Goal: Task Accomplishment & Management: Manage account settings

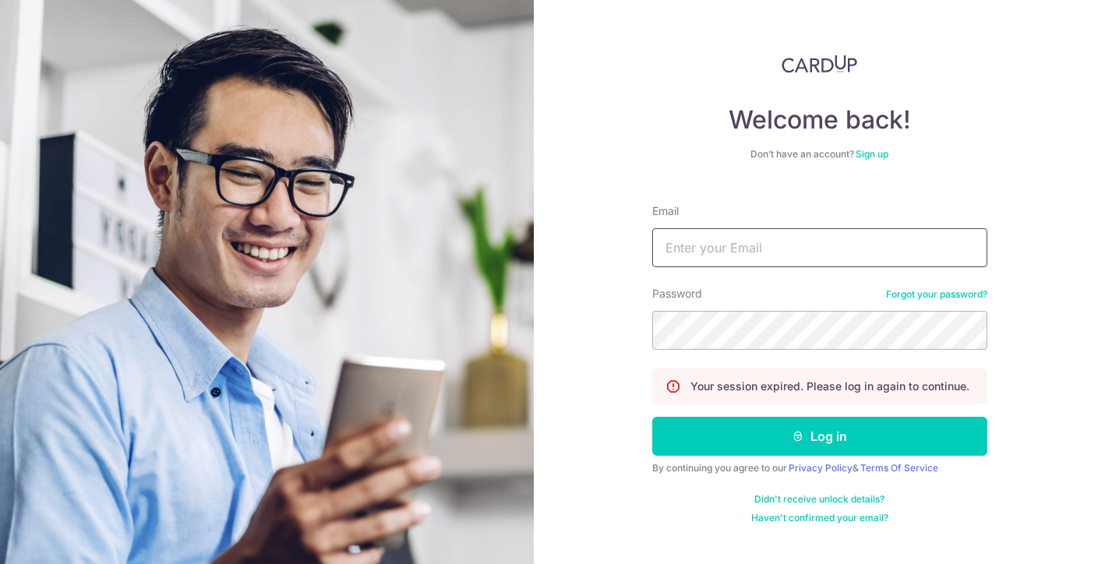
click at [716, 259] on input "Email" at bounding box center [819, 247] width 335 height 39
type input "zetwinz@yahoo.com"
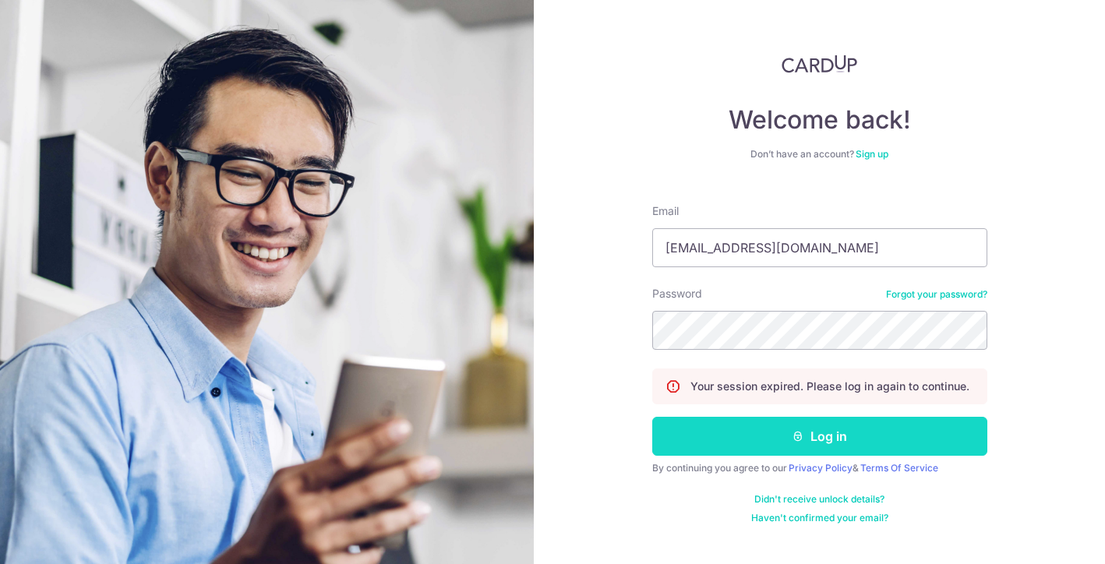
click at [820, 432] on button "Log in" at bounding box center [819, 436] width 335 height 39
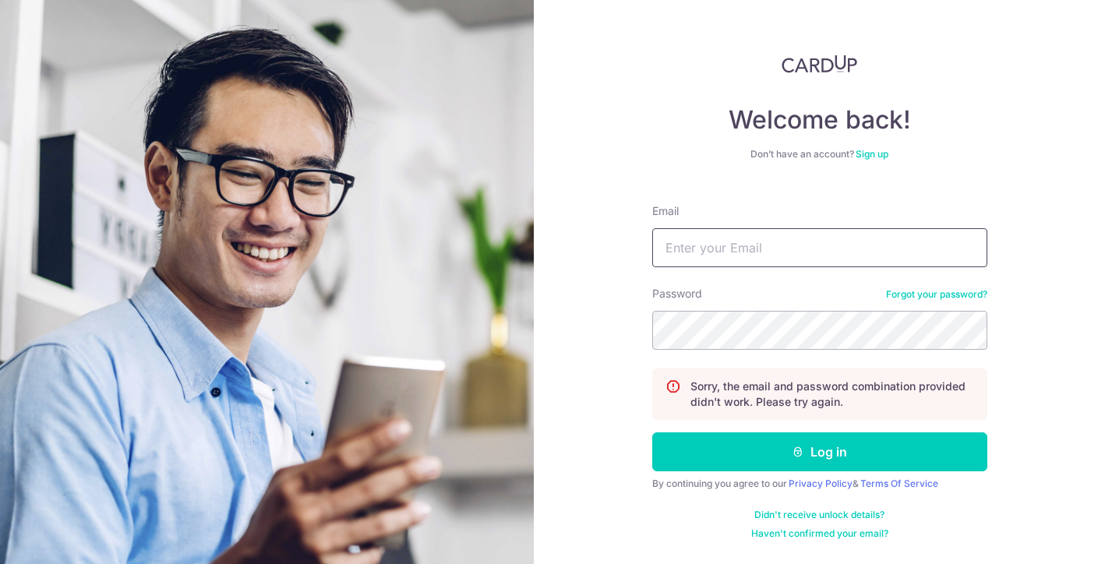
click at [752, 247] on input "Email" at bounding box center [819, 247] width 335 height 39
type input "[EMAIL_ADDRESS][DOMAIN_NAME]"
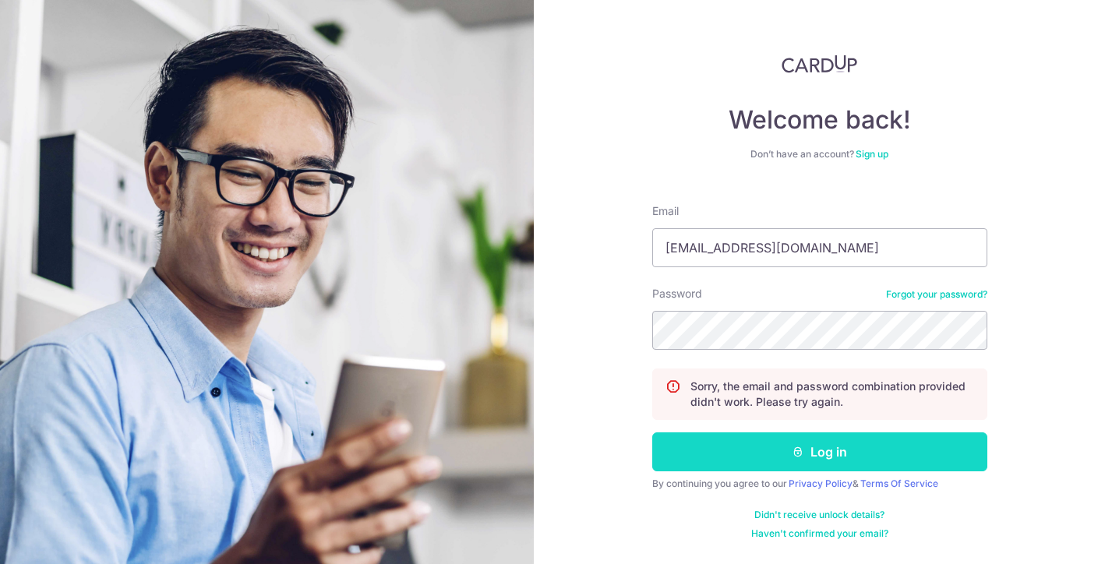
click at [833, 460] on button "Log in" at bounding box center [819, 451] width 335 height 39
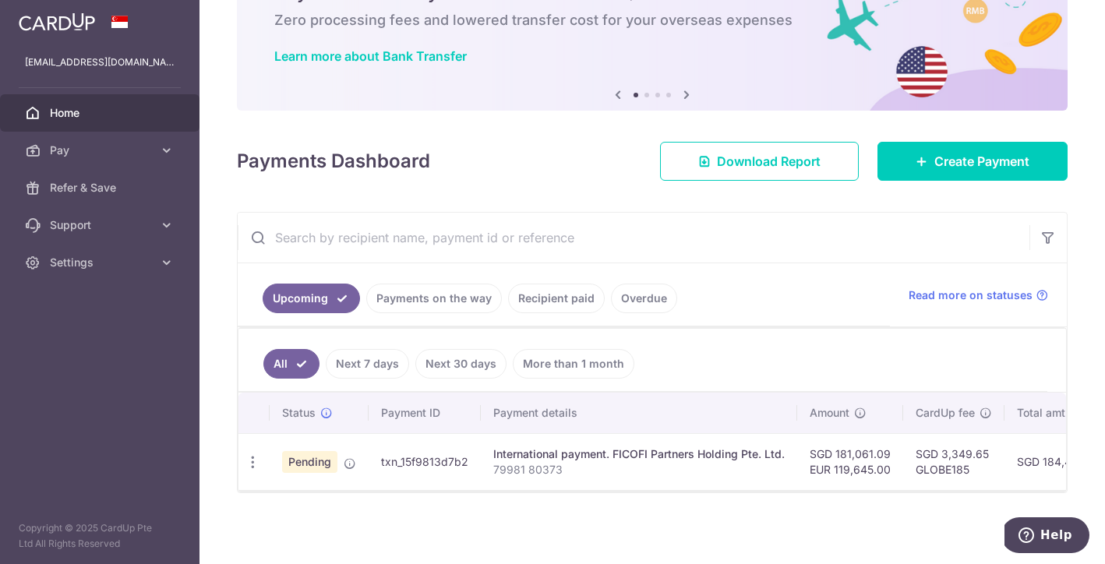
scroll to position [91, 0]
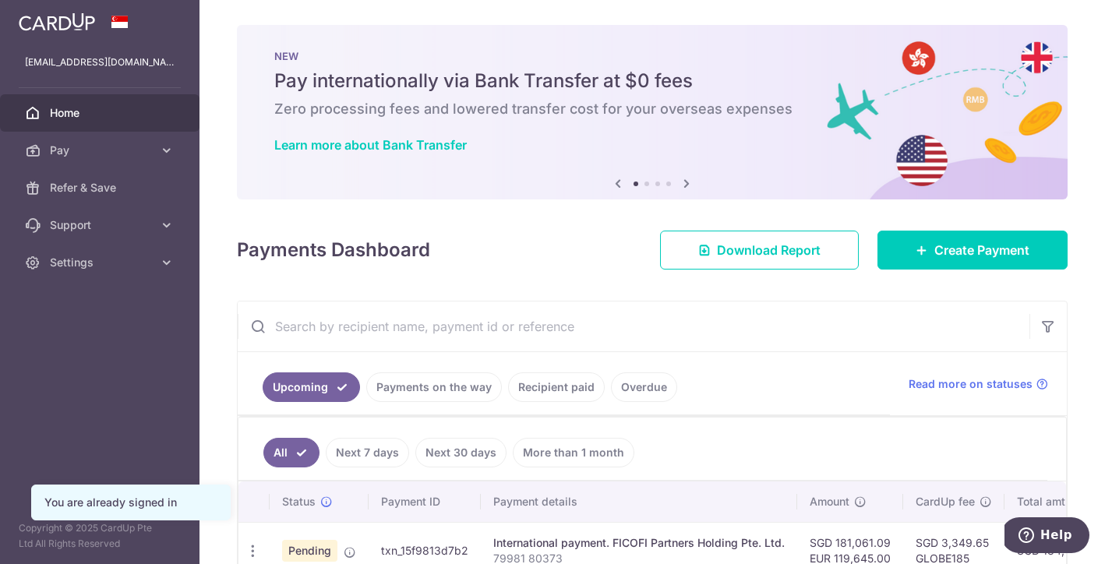
scroll to position [91, 0]
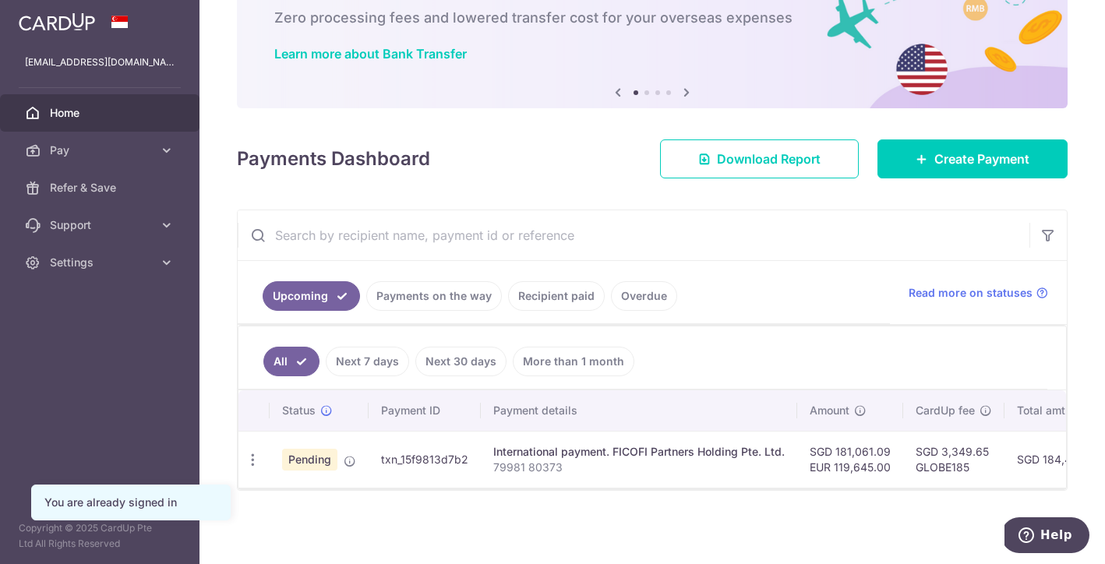
click at [903, 475] on td "SGD 3,349.65 GLOBE185" at bounding box center [953, 459] width 101 height 57
click at [852, 458] on td "SGD 181,061.09 EUR 119,645.00" at bounding box center [850, 459] width 106 height 57
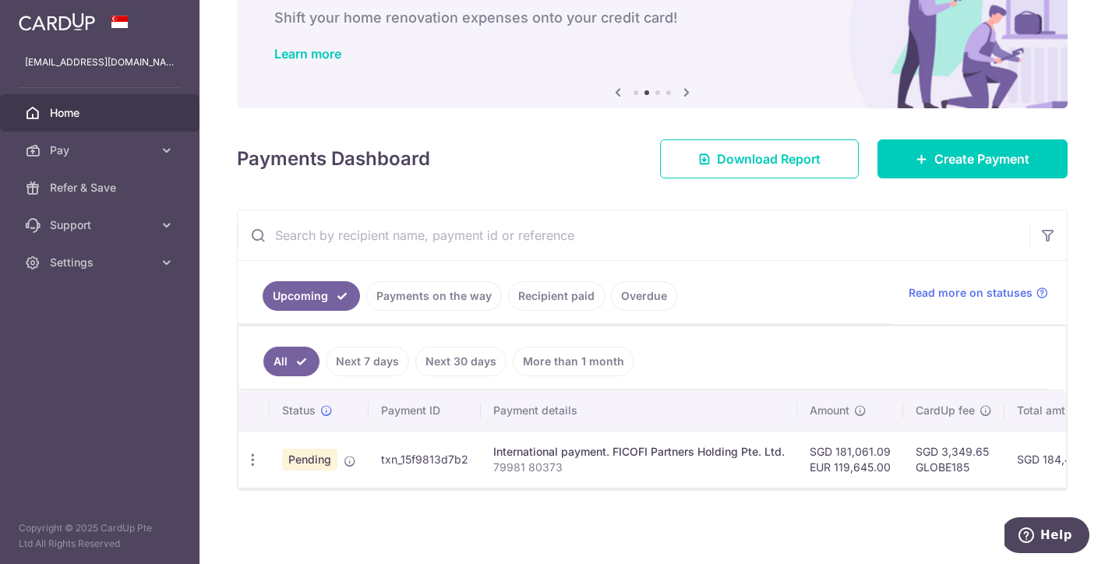
click at [527, 461] on p "79981 80373" at bounding box center [638, 468] width 291 height 16
click at [857, 443] on td "SGD 181,061.09 EUR 119,645.00" at bounding box center [850, 459] width 106 height 57
click at [925, 448] on td "SGD 3,349.65 GLOBE185" at bounding box center [953, 459] width 101 height 57
click at [1018, 451] on td "SGD 184,410.74" at bounding box center [1057, 459] width 107 height 57
click at [258, 467] on div "Upload doc" at bounding box center [252, 460] width 29 height 29
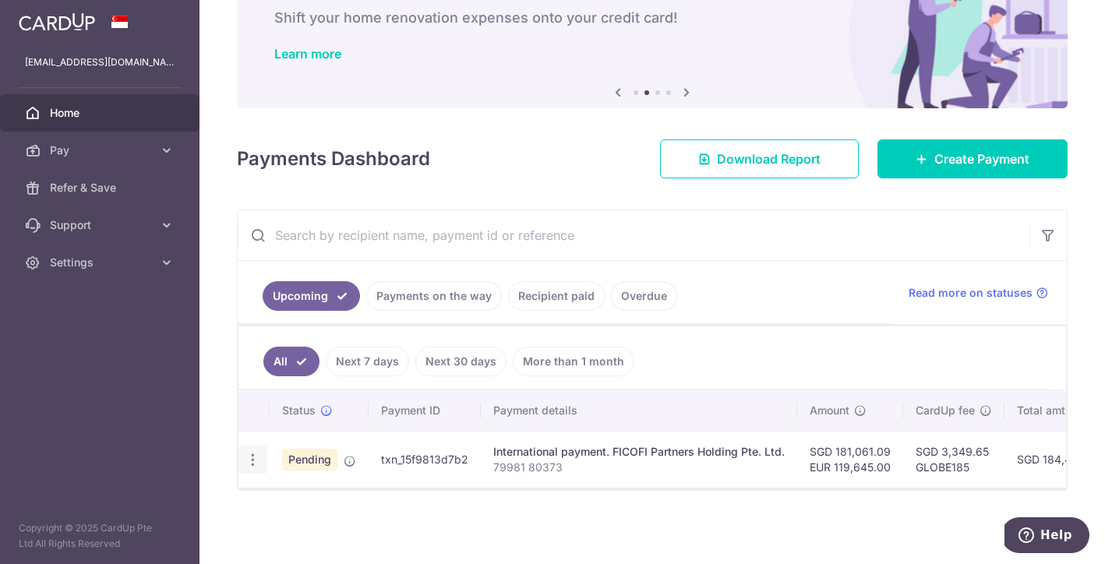
click at [255, 465] on icon "button" at bounding box center [253, 460] width 16 height 16
click at [481, 491] on div "Status Payment ID Payment details Amount CardUp fee Total amt. Charge date Due …" at bounding box center [651, 468] width 827 height 157
click at [315, 460] on span "Pending" at bounding box center [309, 460] width 55 height 22
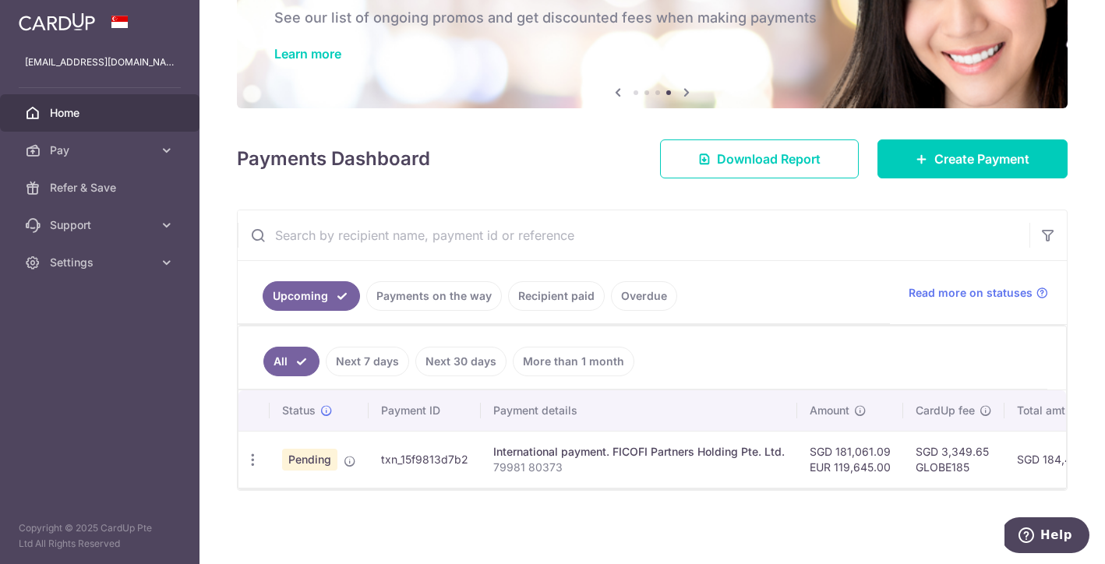
click at [427, 449] on td "txn_15f9813d7b2" at bounding box center [424, 459] width 112 height 57
click at [608, 461] on p "79981 80373" at bounding box center [638, 468] width 291 height 16
